Goal: Information Seeking & Learning: Find specific fact

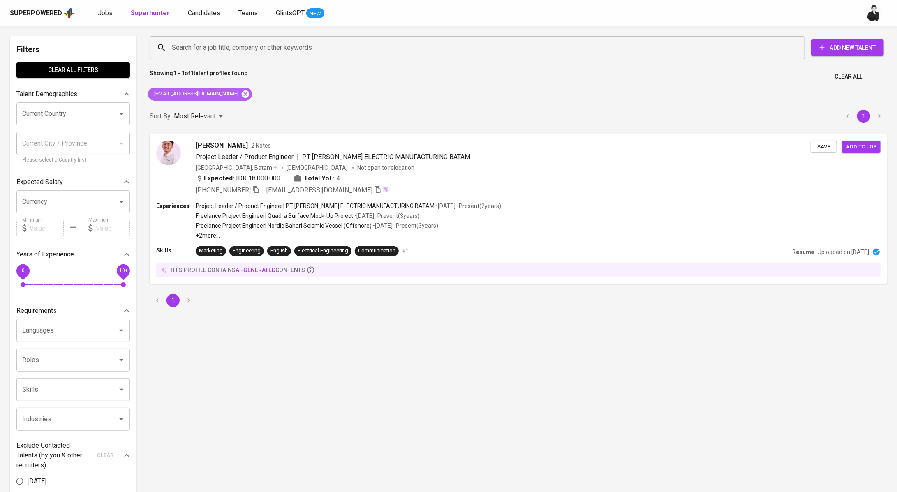
click at [242, 97] on icon at bounding box center [245, 93] width 7 height 7
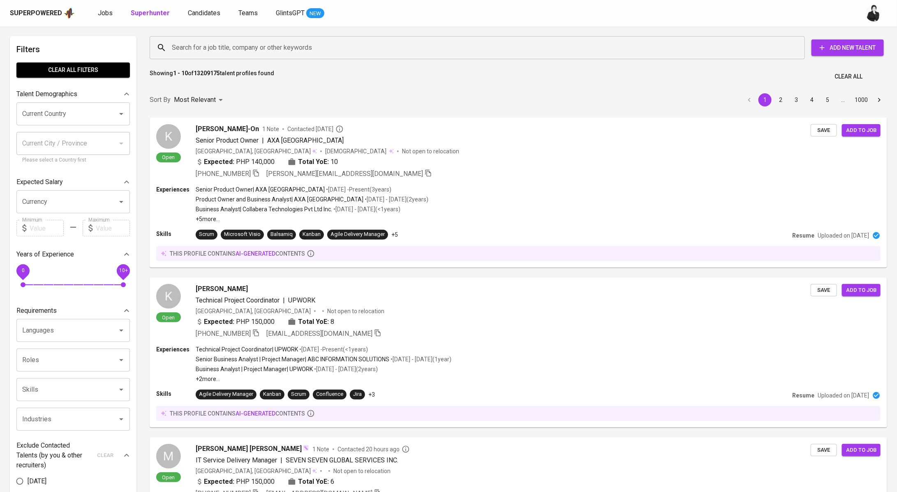
click at [190, 48] on input "Search for a job title, company or other keywords" at bounding box center [479, 48] width 619 height 16
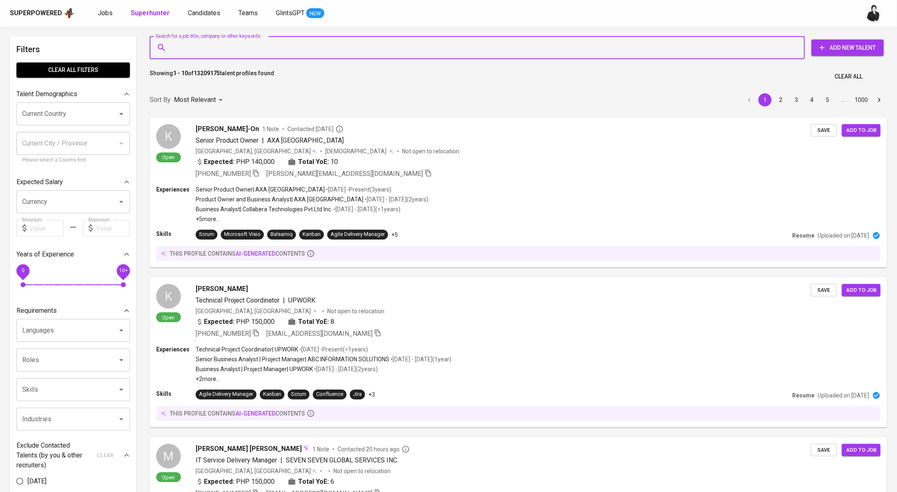
paste input "[EMAIL_ADDRESS][DOMAIN_NAME]"
type input "[EMAIL_ADDRESS][DOMAIN_NAME]"
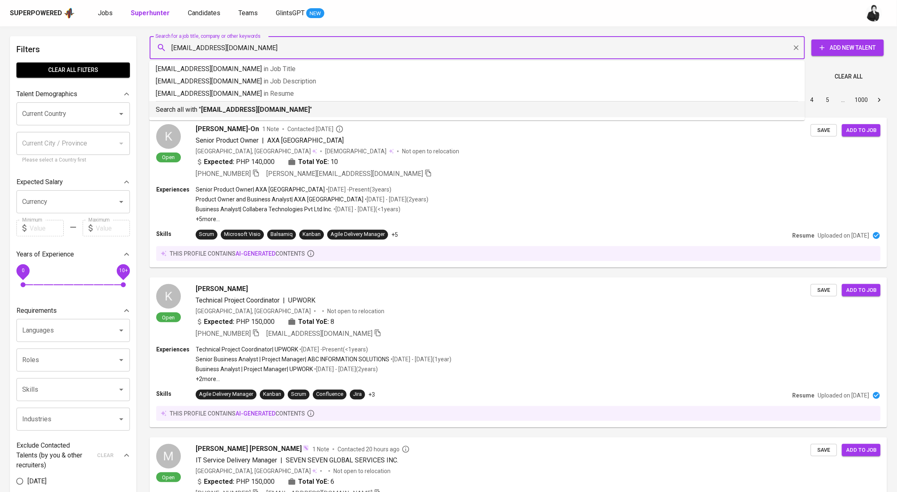
click at [232, 114] on p "Search all with " [EMAIL_ADDRESS][DOMAIN_NAME] "" at bounding box center [477, 110] width 643 height 10
click at [232, 113] on div "Sort By Most Relevant MOST_RELEVANT 1 2 3 4 5 … 1000" at bounding box center [519, 100] width 748 height 25
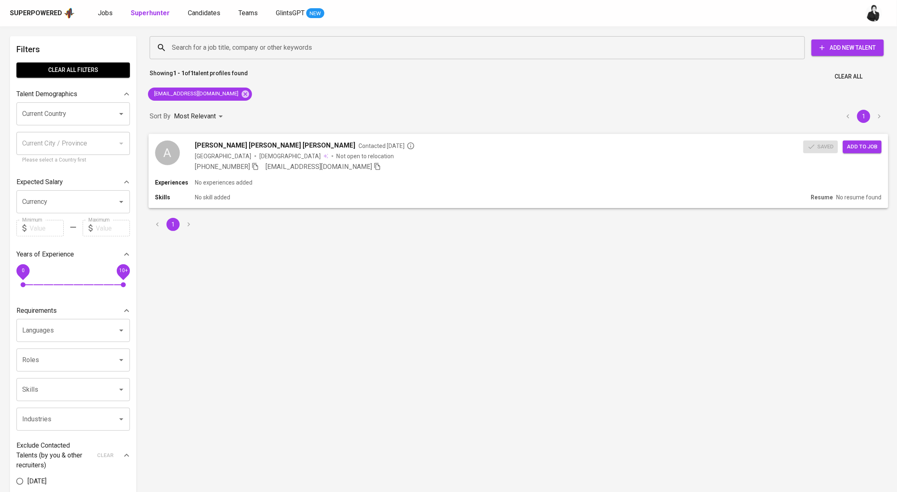
click at [233, 148] on span "[PERSON_NAME] [PERSON_NAME] [PERSON_NAME]" at bounding box center [275, 145] width 160 height 10
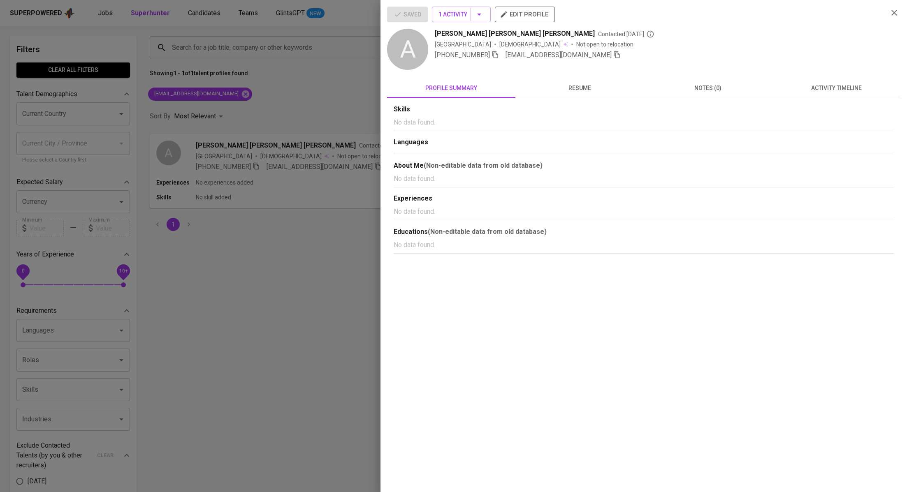
click at [804, 88] on span "activity timeline" at bounding box center [836, 88] width 118 height 10
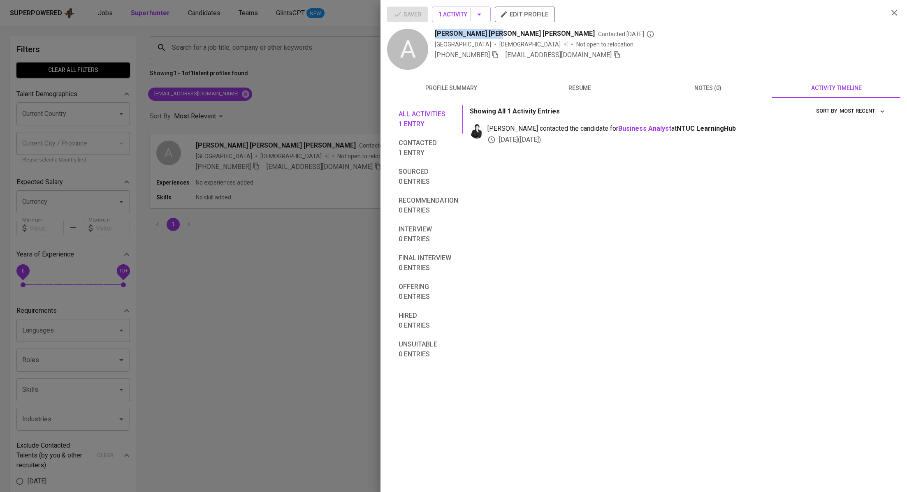
drag, startPoint x: 436, startPoint y: 32, endPoint x: 488, endPoint y: 32, distance: 51.4
click at [488, 32] on span "[PERSON_NAME] [PERSON_NAME] [PERSON_NAME]" at bounding box center [515, 34] width 160 height 10
copy span "[PERSON_NAME] [PERSON_NAME] [PERSON_NAME]"
